Goal: Information Seeking & Learning: Learn about a topic

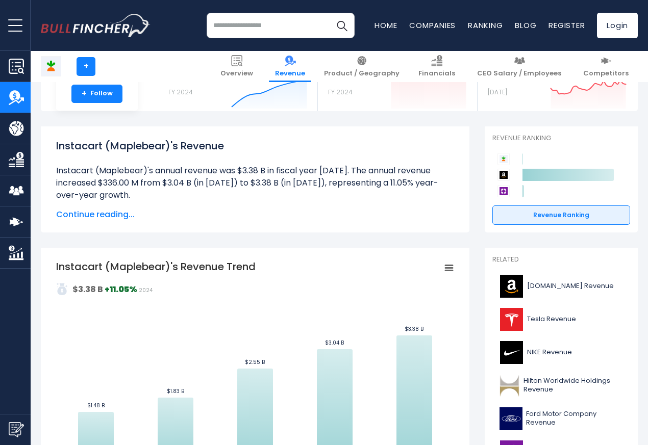
scroll to position [367, 0]
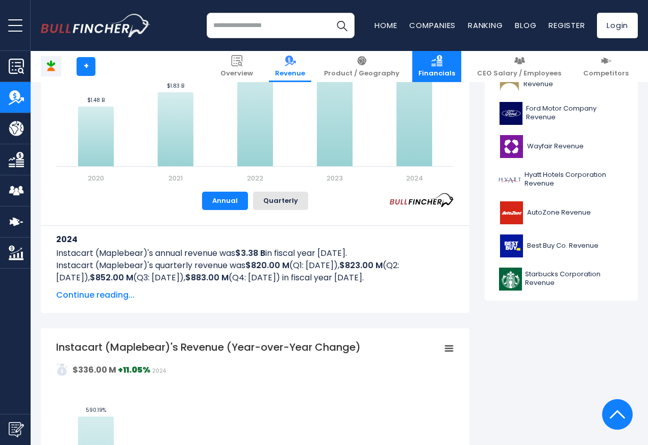
click at [440, 62] on link "Financials" at bounding box center [436, 66] width 49 height 31
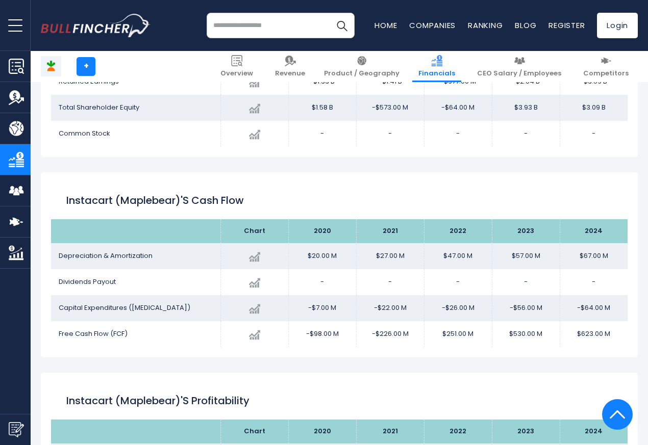
scroll to position [1470, 0]
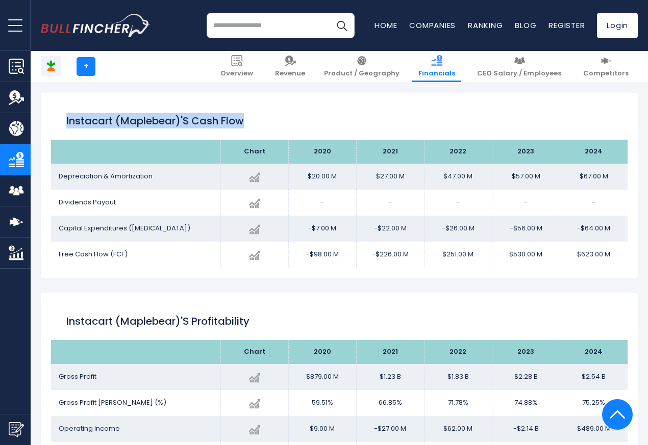
drag, startPoint x: 637, startPoint y: 143, endPoint x: 638, endPoint y: 78, distance: 65.3
click at [638, 78] on div "Instacart (Maplebear) + + Overview Revenue Product / Geography Financials" at bounding box center [339, 85] width 617 height 2894
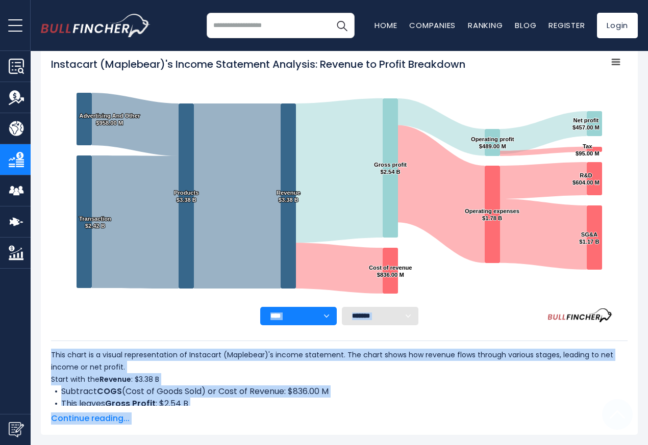
scroll to position [0, 0]
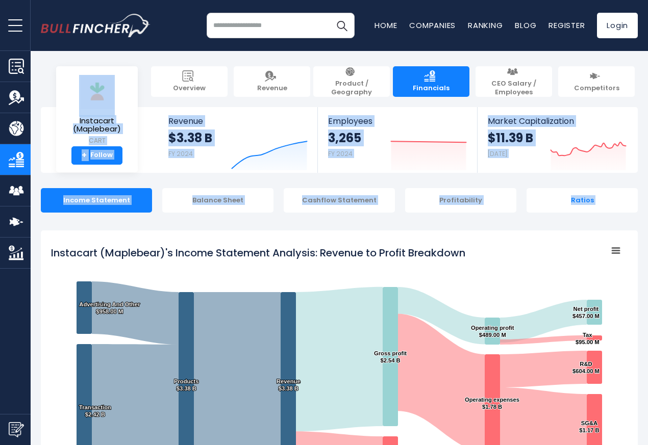
click at [575, 200] on div "Ratios" at bounding box center [581, 200] width 111 height 24
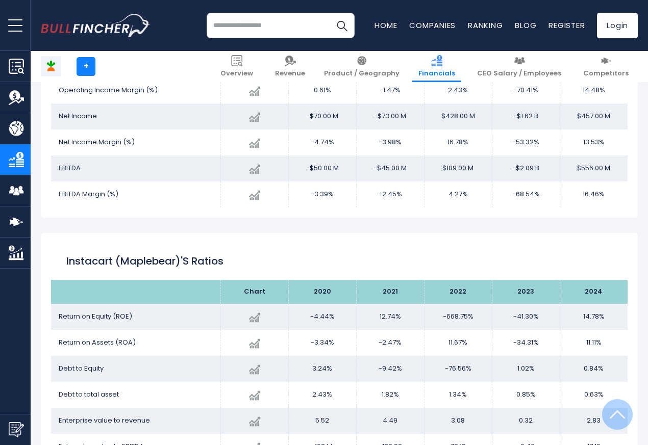
scroll to position [1983, 0]
